Goal: Obtain resource: Download file/media

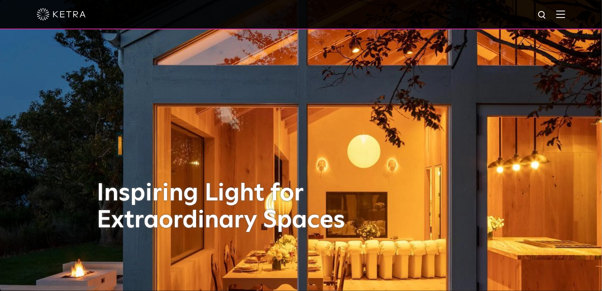
click at [574, 15] on div at bounding box center [301, 14] width 602 height 29
click at [565, 19] on div at bounding box center [301, 14] width 529 height 29
click at [565, 18] on img at bounding box center [560, 14] width 9 height 8
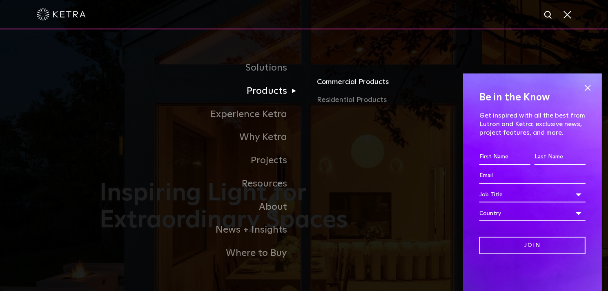
click at [327, 81] on link "Commercial Products" at bounding box center [412, 85] width 191 height 18
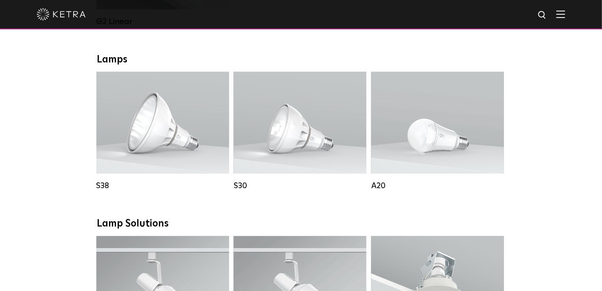
scroll to position [572, 0]
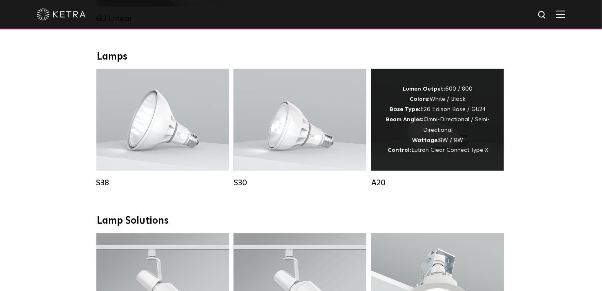
click at [418, 143] on strong "Wattage:" at bounding box center [425, 141] width 27 height 6
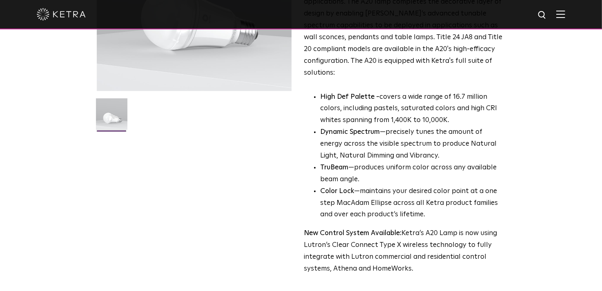
scroll to position [368, 0]
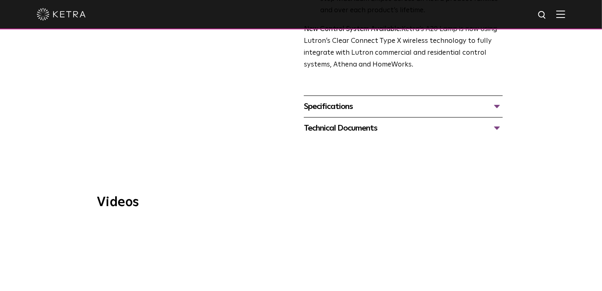
click at [376, 100] on div "Specifications" at bounding box center [403, 106] width 199 height 13
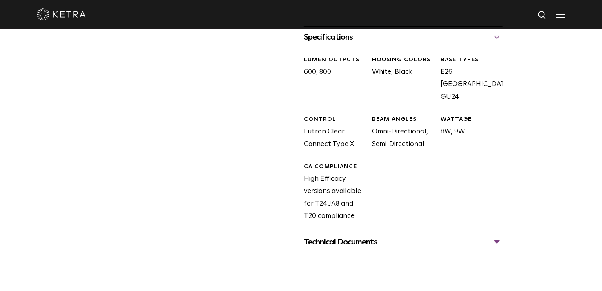
scroll to position [531, 0]
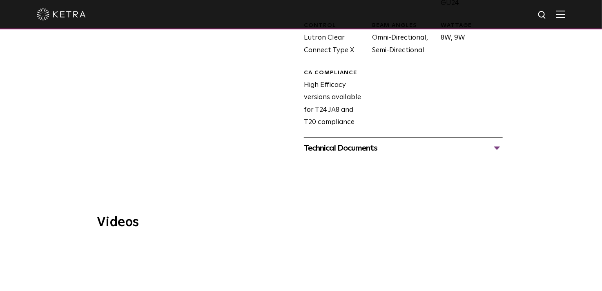
click at [370, 142] on div "Technical Documents" at bounding box center [403, 148] width 199 height 13
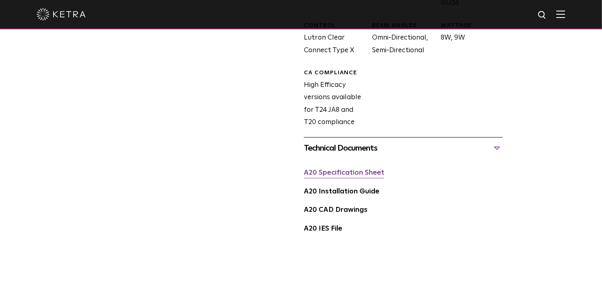
click at [369, 170] on link "A20 Specification Sheet" at bounding box center [344, 173] width 80 height 7
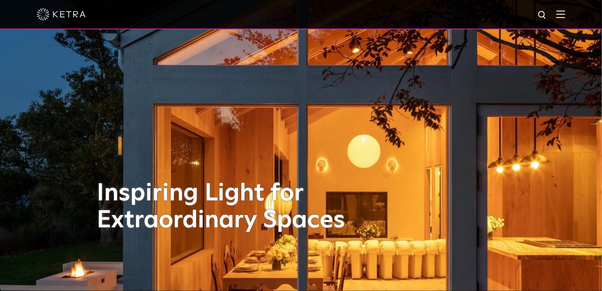
click at [565, 15] on img at bounding box center [560, 14] width 9 height 8
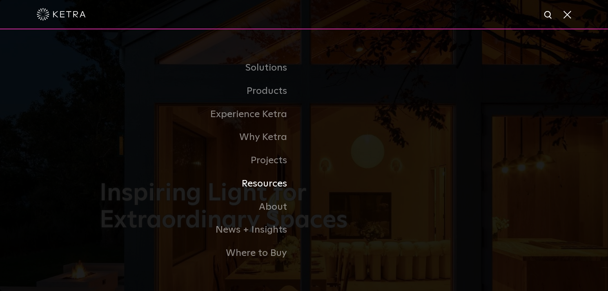
click at [280, 183] on link "Resources" at bounding box center [202, 183] width 204 height 23
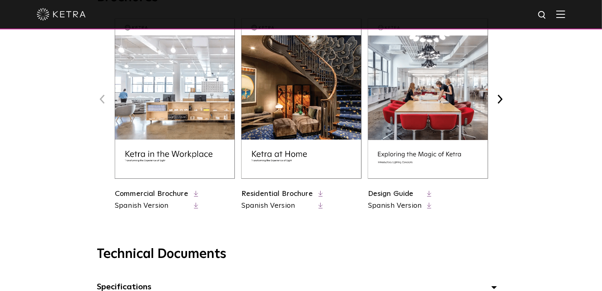
scroll to position [368, 0]
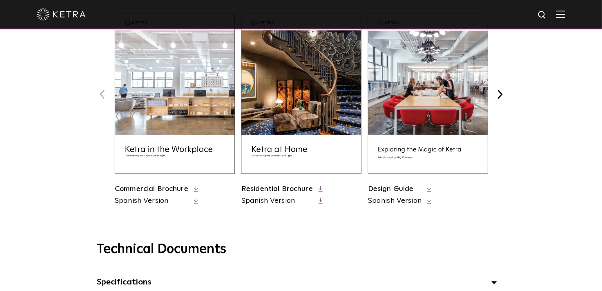
click at [197, 190] on icon at bounding box center [196, 189] width 4 height 6
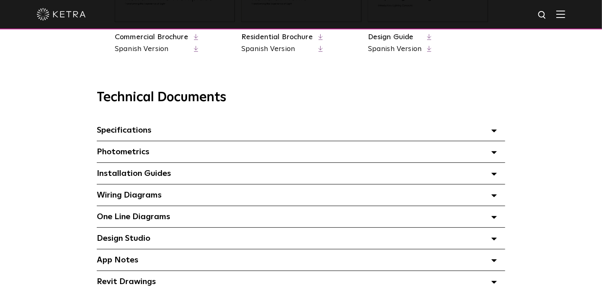
scroll to position [531, 0]
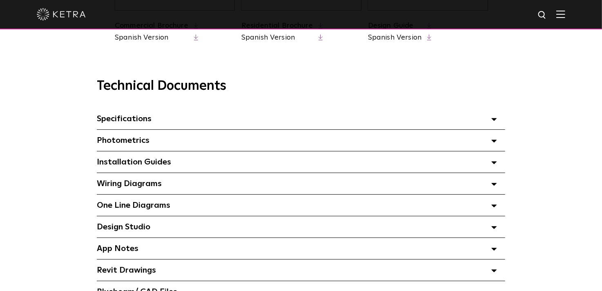
click at [161, 122] on div "Specifications Select checkboxes to use the bulk download option below" at bounding box center [301, 118] width 409 height 21
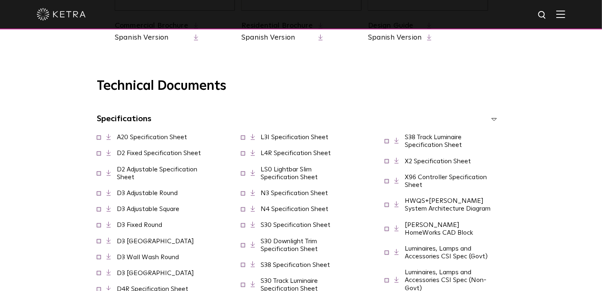
click at [100, 139] on span at bounding box center [99, 137] width 4 height 4
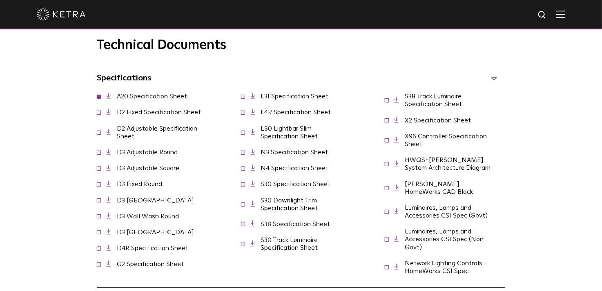
click at [97, 133] on span at bounding box center [99, 132] width 4 height 4
click at [98, 114] on span at bounding box center [99, 112] width 4 height 4
click at [241, 187] on icon at bounding box center [243, 185] width 4 height 4
click at [241, 186] on span at bounding box center [243, 184] width 4 height 4
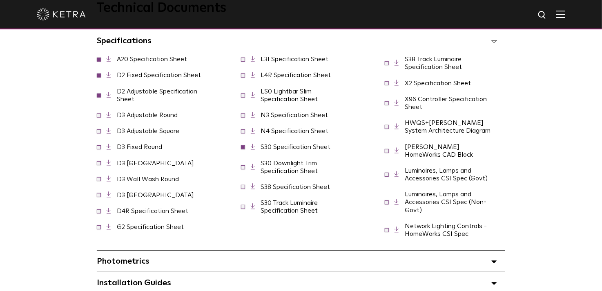
scroll to position [531, 0]
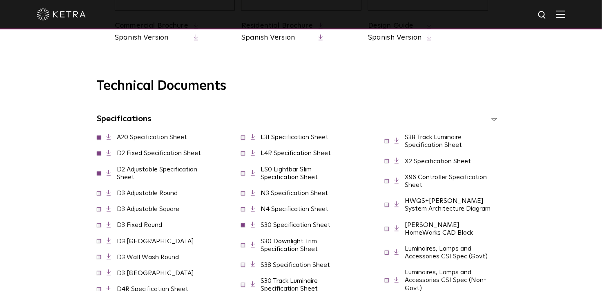
click at [492, 121] on icon at bounding box center [495, 119] width 6 height 3
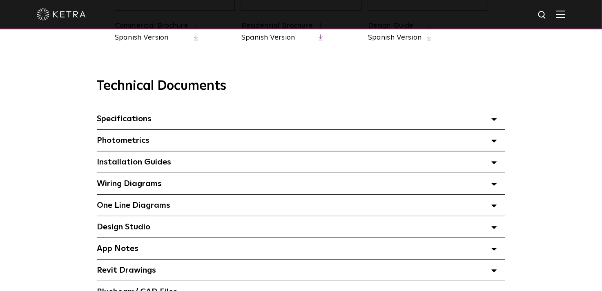
click at [492, 121] on icon at bounding box center [495, 119] width 6 height 3
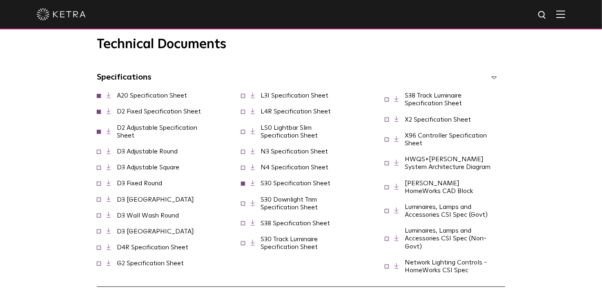
scroll to position [654, 0]
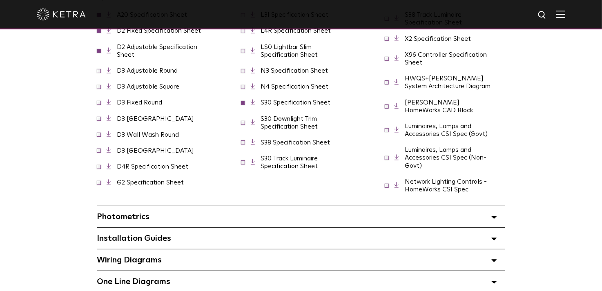
click at [252, 105] on icon at bounding box center [253, 102] width 4 height 6
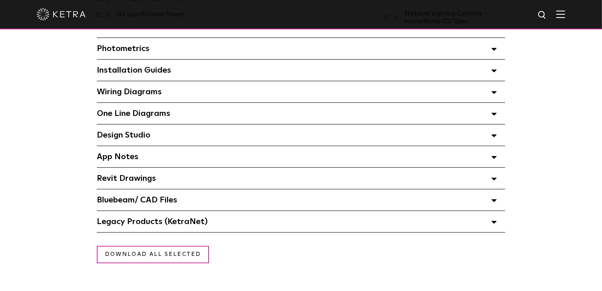
scroll to position [899, 0]
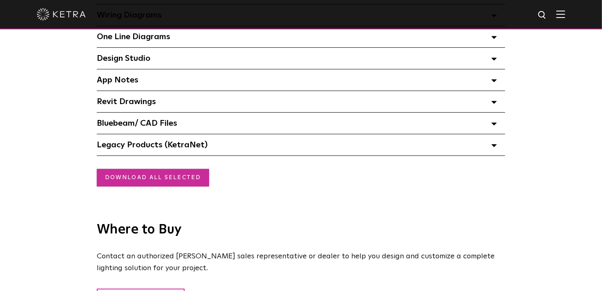
click at [123, 169] on link "Download all selected" at bounding box center [153, 178] width 112 height 18
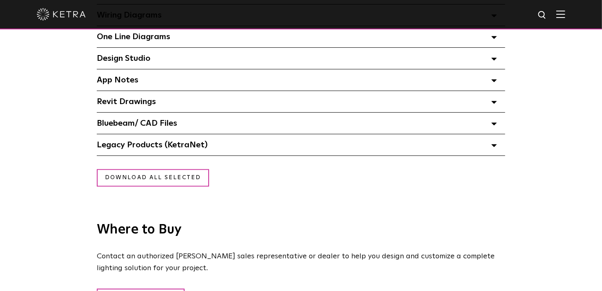
click at [260, 199] on div "Where to Buy Contact an authorized [PERSON_NAME] sales representative or dealer…" at bounding box center [301, 277] width 602 height 156
click at [178, 116] on div "Bluebeam/ CAD Files" at bounding box center [301, 123] width 409 height 21
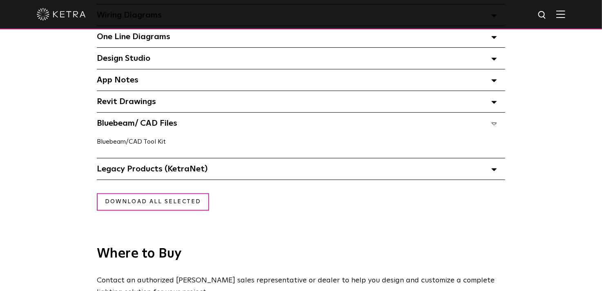
click at [143, 139] on link "Bluebeam/CAD Tool Kit" at bounding box center [131, 142] width 69 height 7
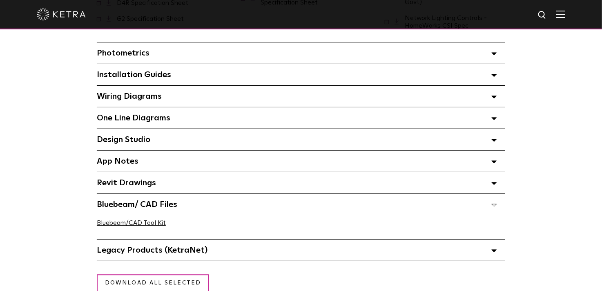
scroll to position [817, 0]
click at [117, 179] on span "Revit Drawings Select checkboxes to use the bulk download option below" at bounding box center [126, 183] width 59 height 8
